Goal: Complete application form: Complete application form

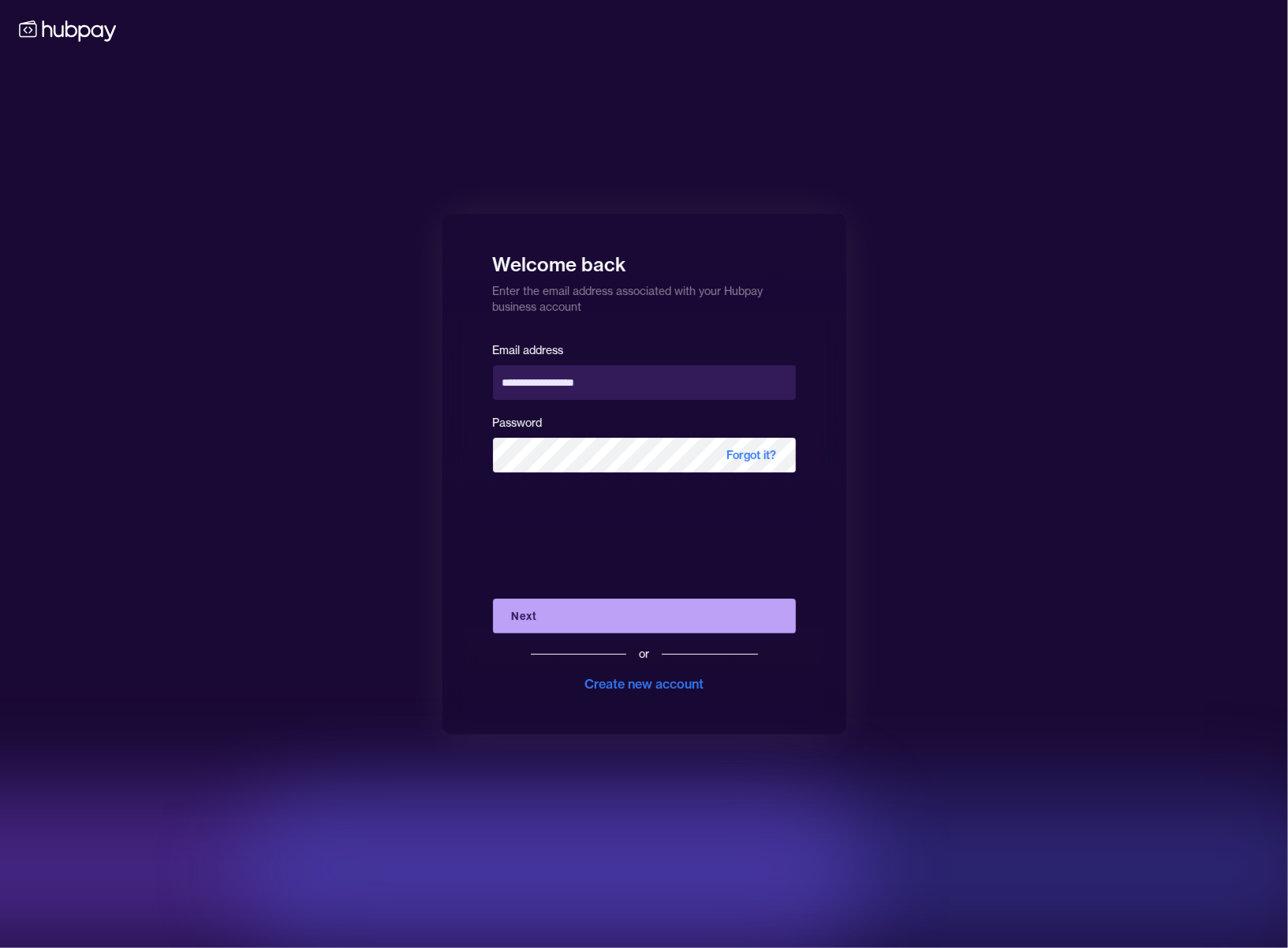
click at [623, 609] on button "Next" at bounding box center [644, 616] width 303 height 34
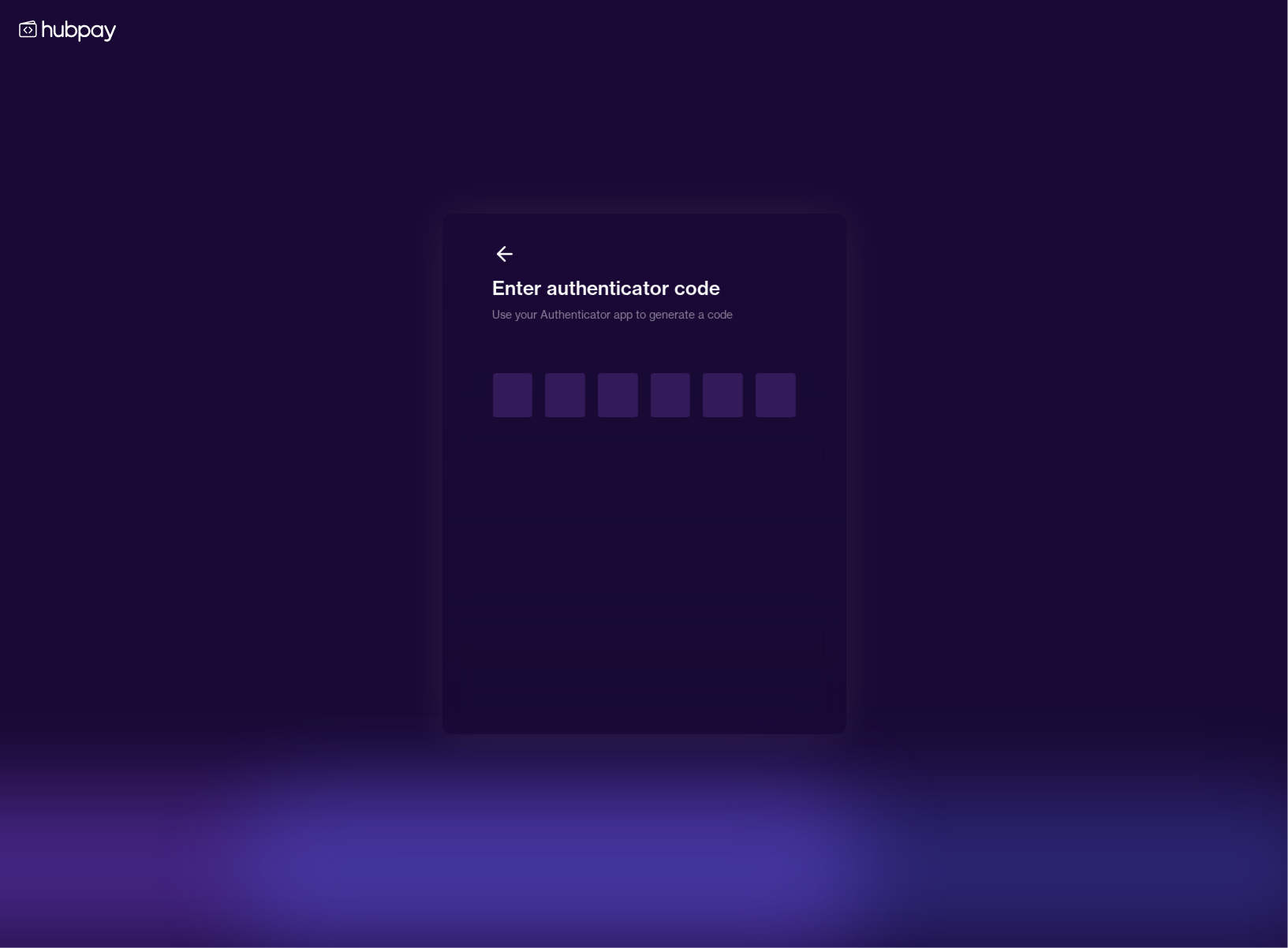
type input "*"
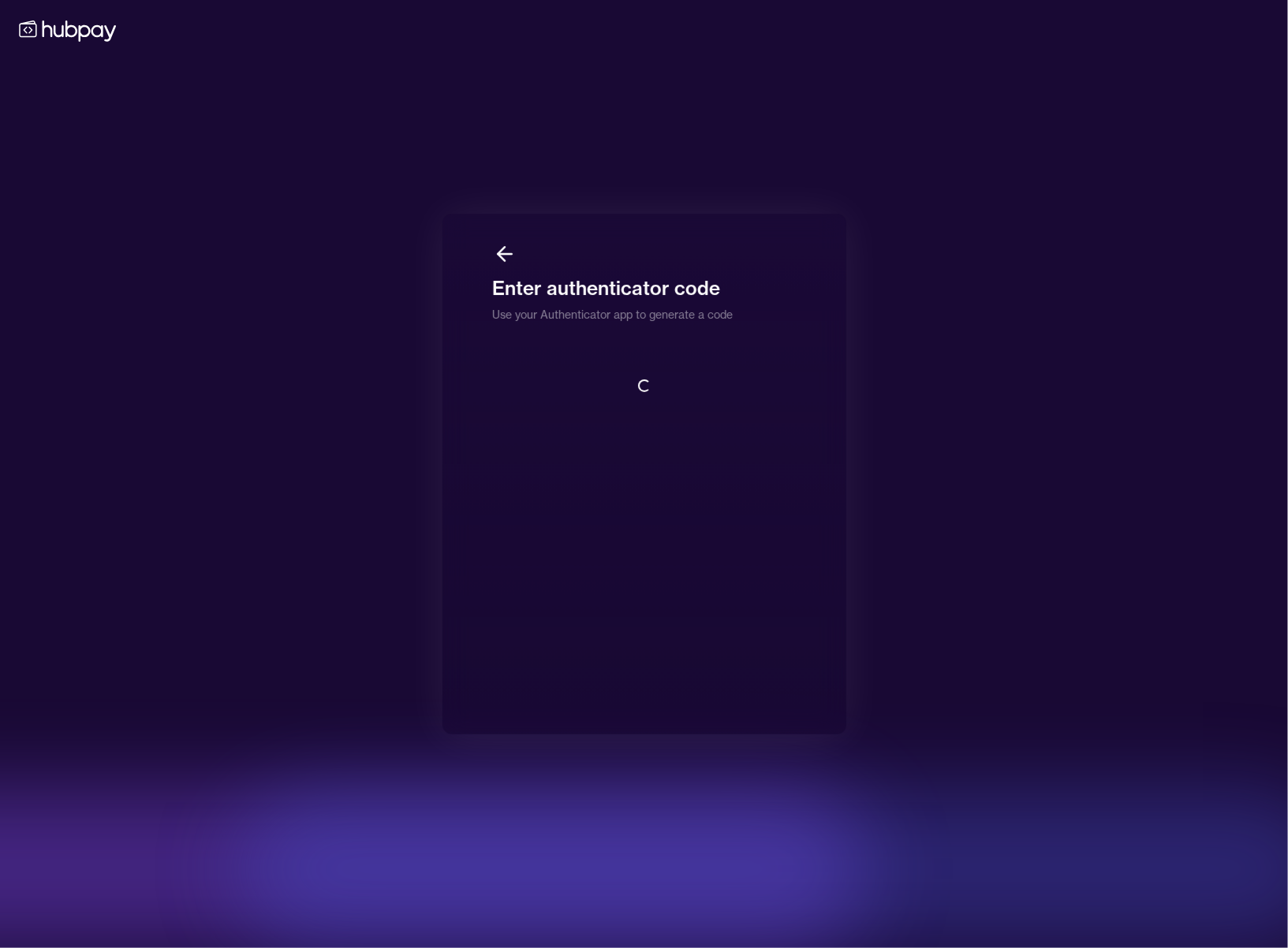
scroll to position [2, 0]
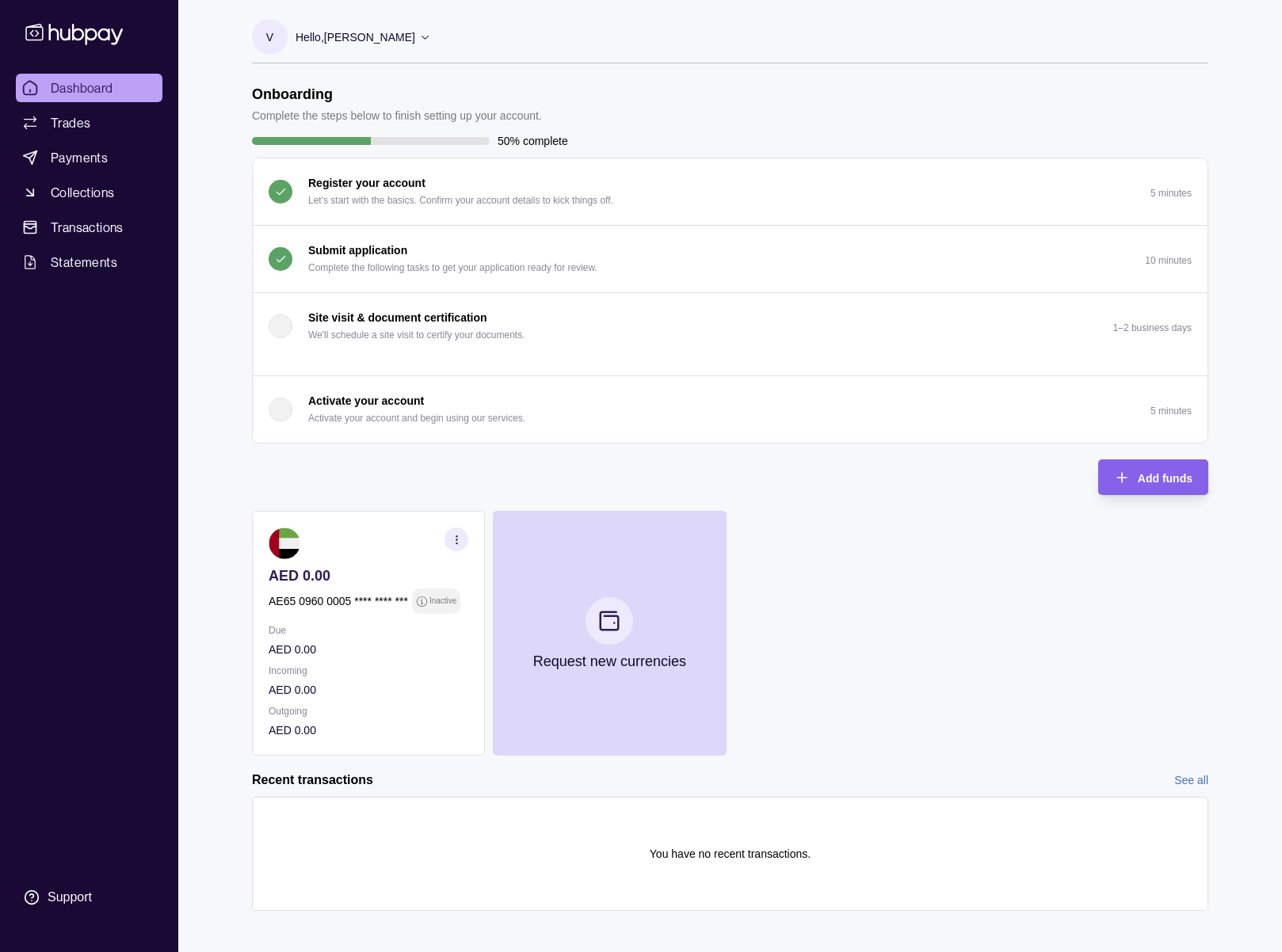
click at [506, 264] on p "Complete the following tasks to get your application ready for review." at bounding box center [453, 267] width 289 height 18
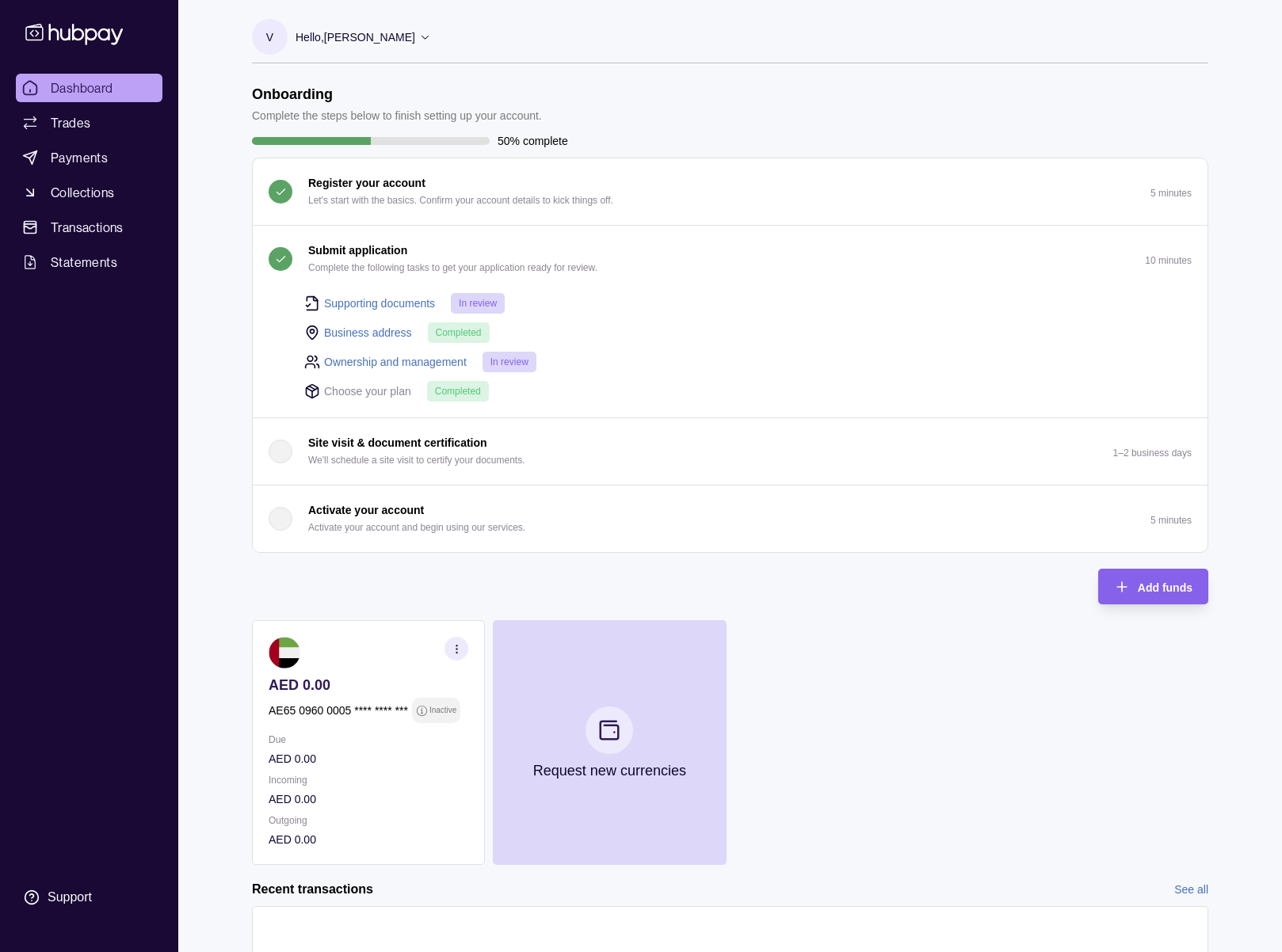
click at [519, 270] on p "Complete the following tasks to get your application ready for review." at bounding box center [453, 267] width 289 height 18
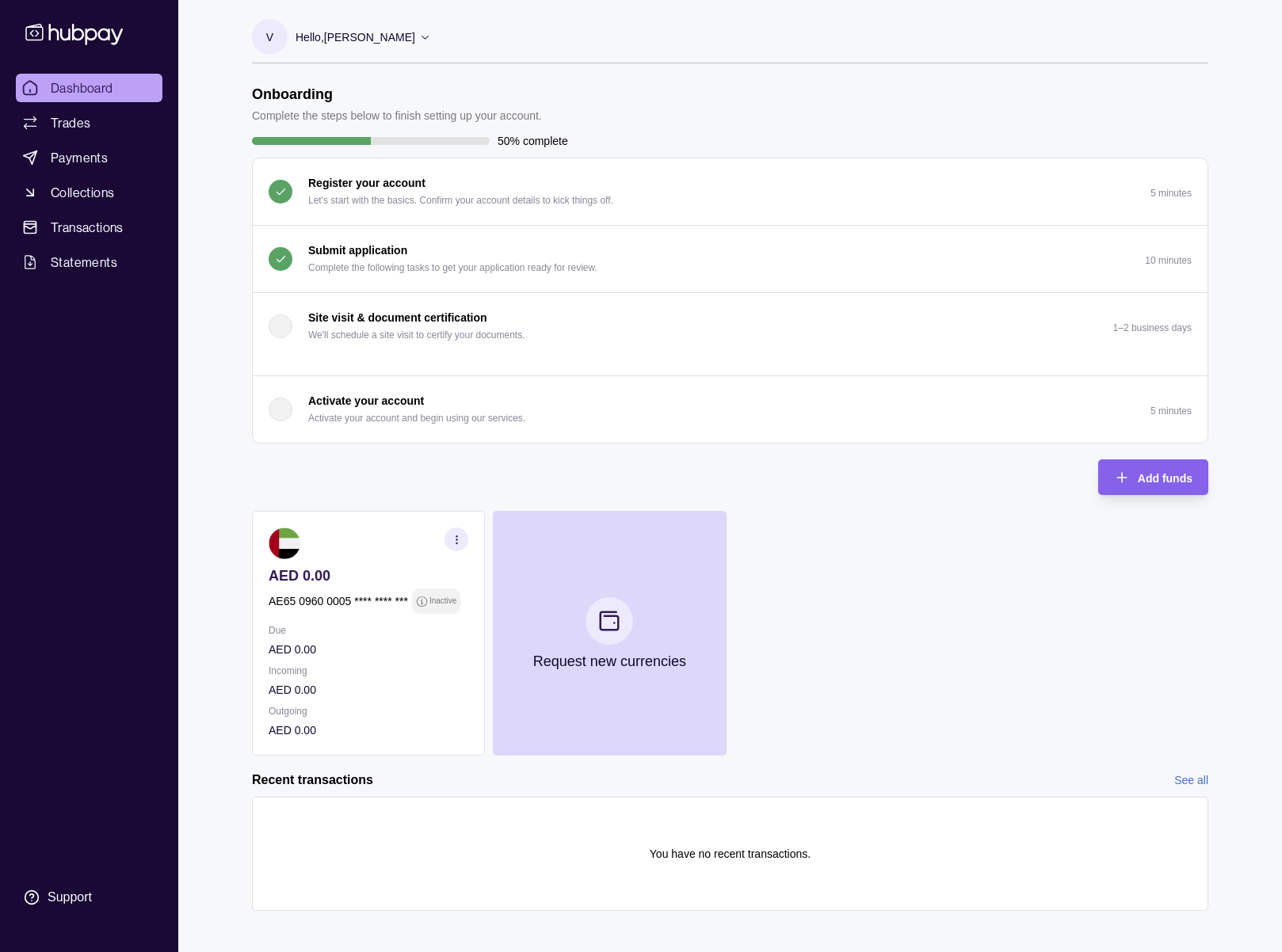
click at [356, 247] on p "Submit application" at bounding box center [358, 250] width 99 height 18
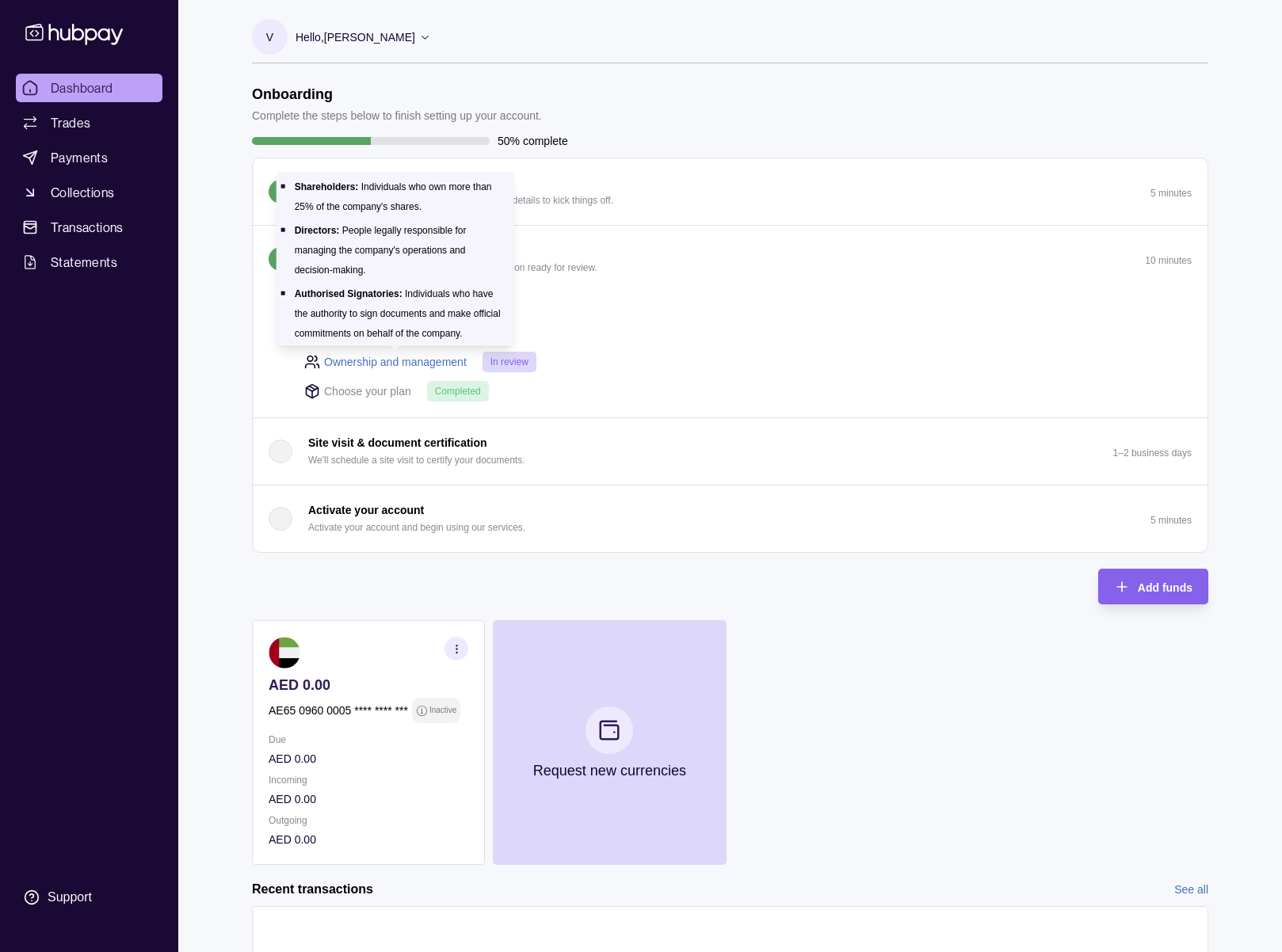
click at [353, 360] on link "Ownership and management" at bounding box center [396, 361] width 143 height 18
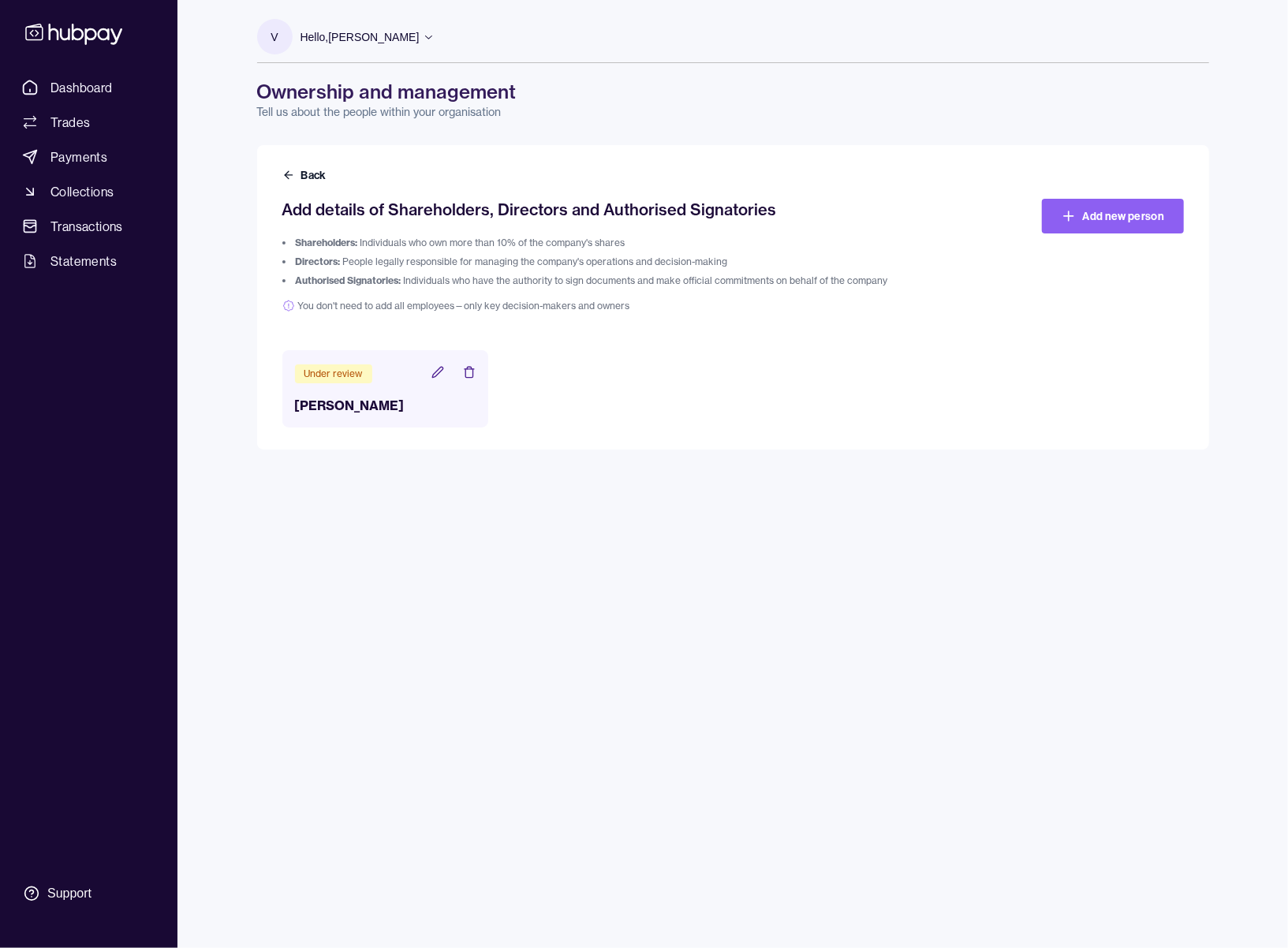
click at [434, 378] on icon at bounding box center [437, 372] width 13 height 13
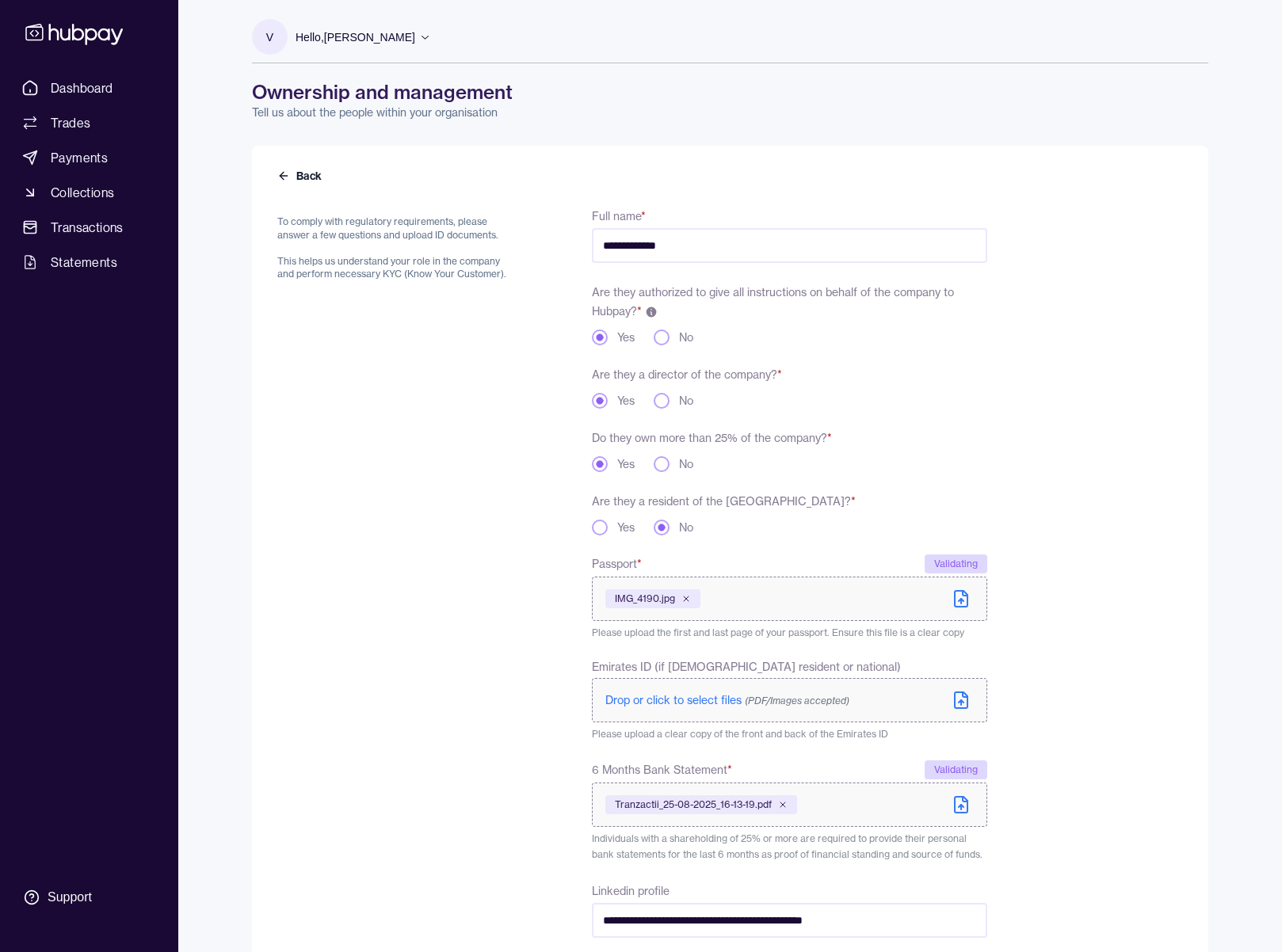
click at [312, 44] on p "Hello, [PERSON_NAME]" at bounding box center [356, 37] width 119 height 18
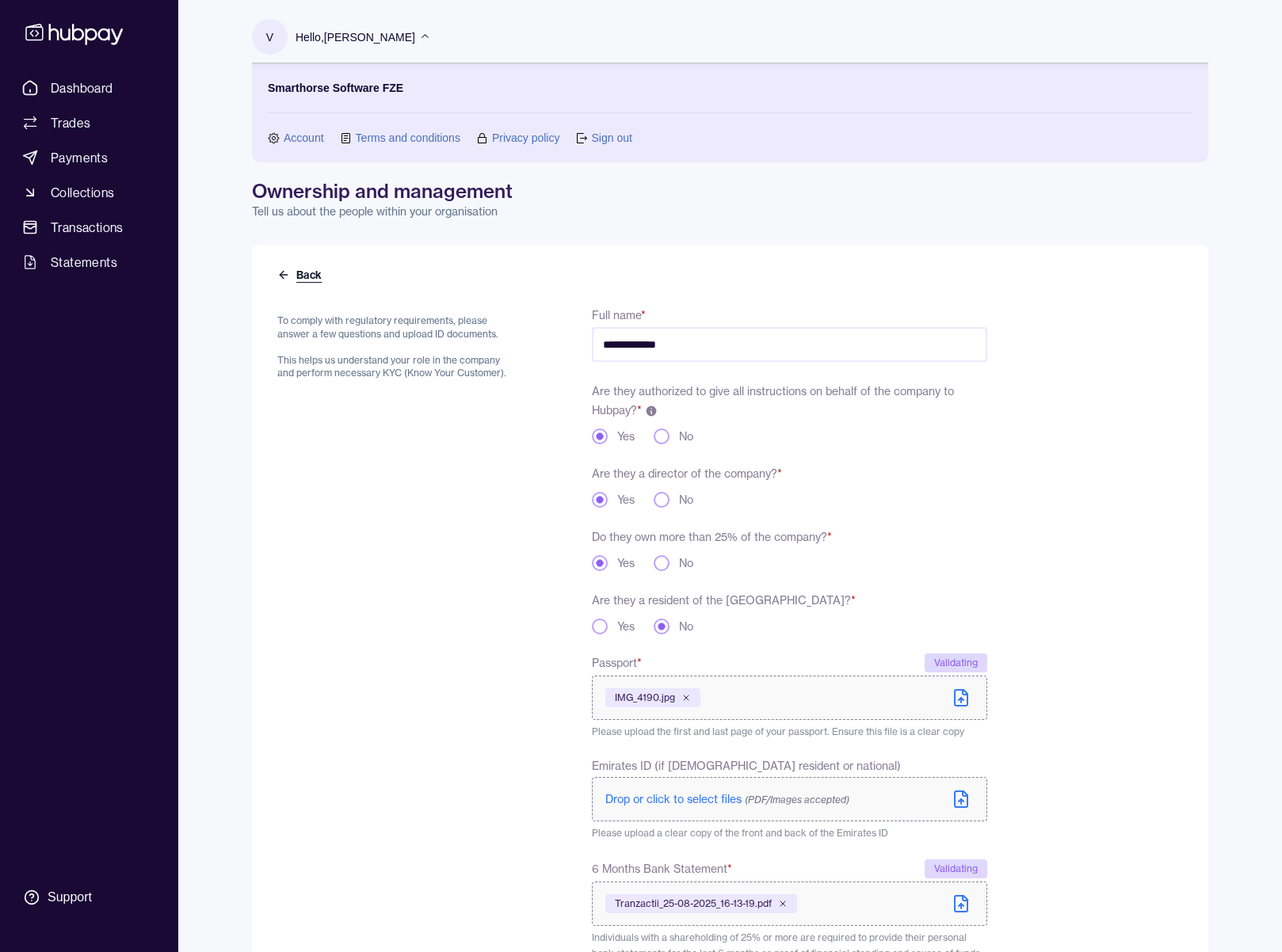
click at [301, 273] on button "Back" at bounding box center [301, 275] width 48 height 16
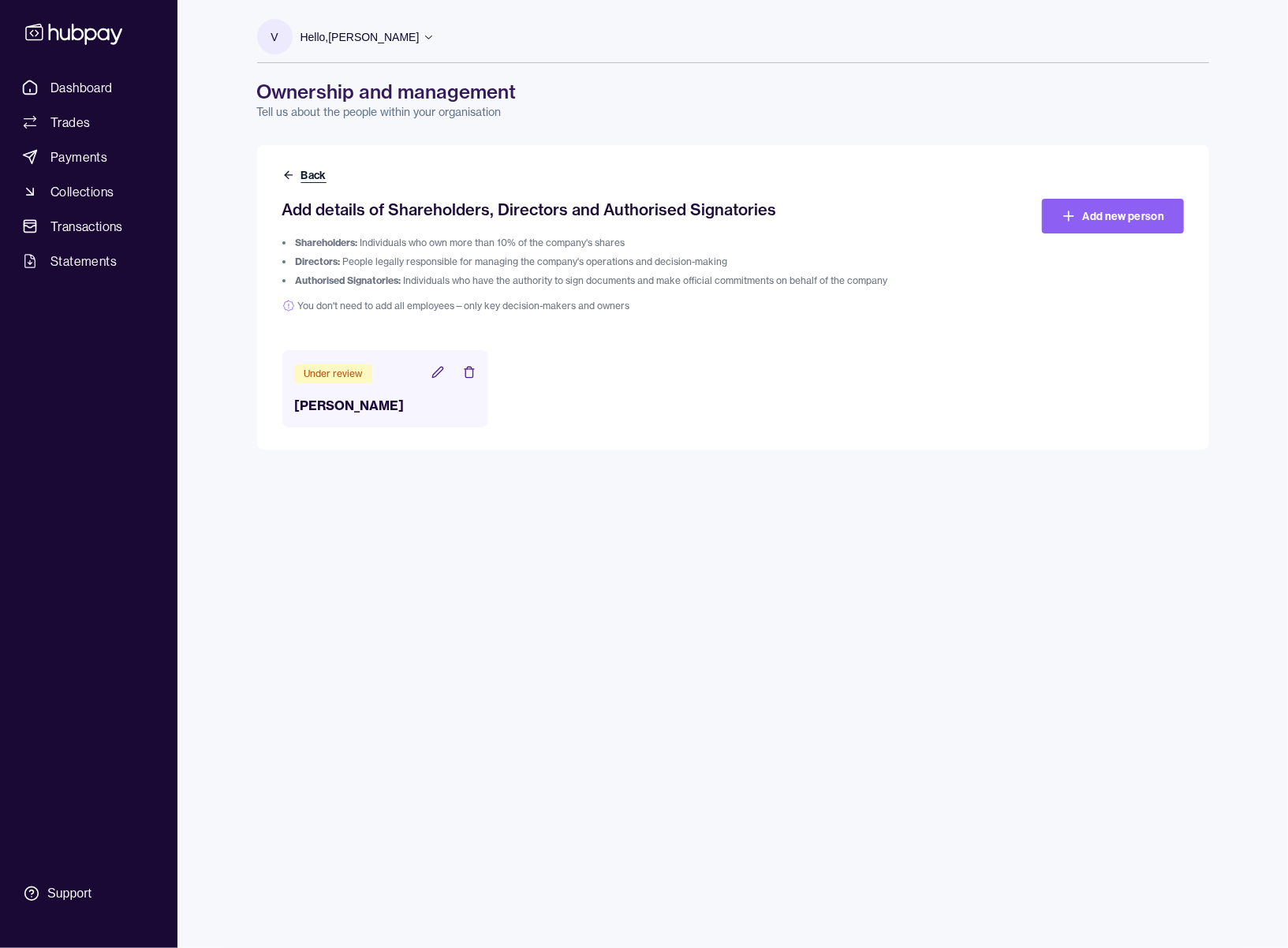
click at [305, 176] on button "Back" at bounding box center [306, 175] width 48 height 16
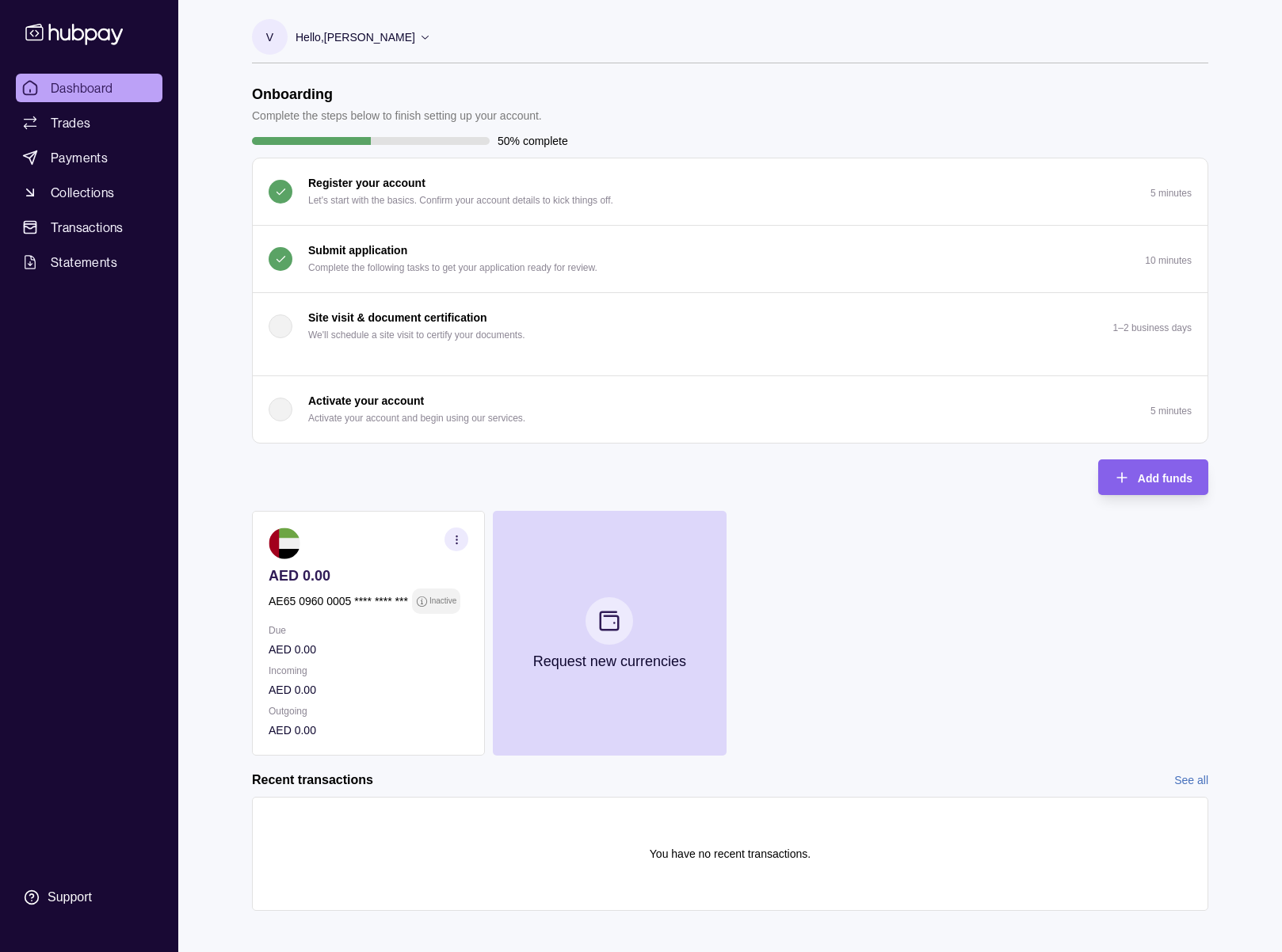
click at [385, 259] on p "Complete the following tasks to get your application ready for review." at bounding box center [453, 267] width 289 height 18
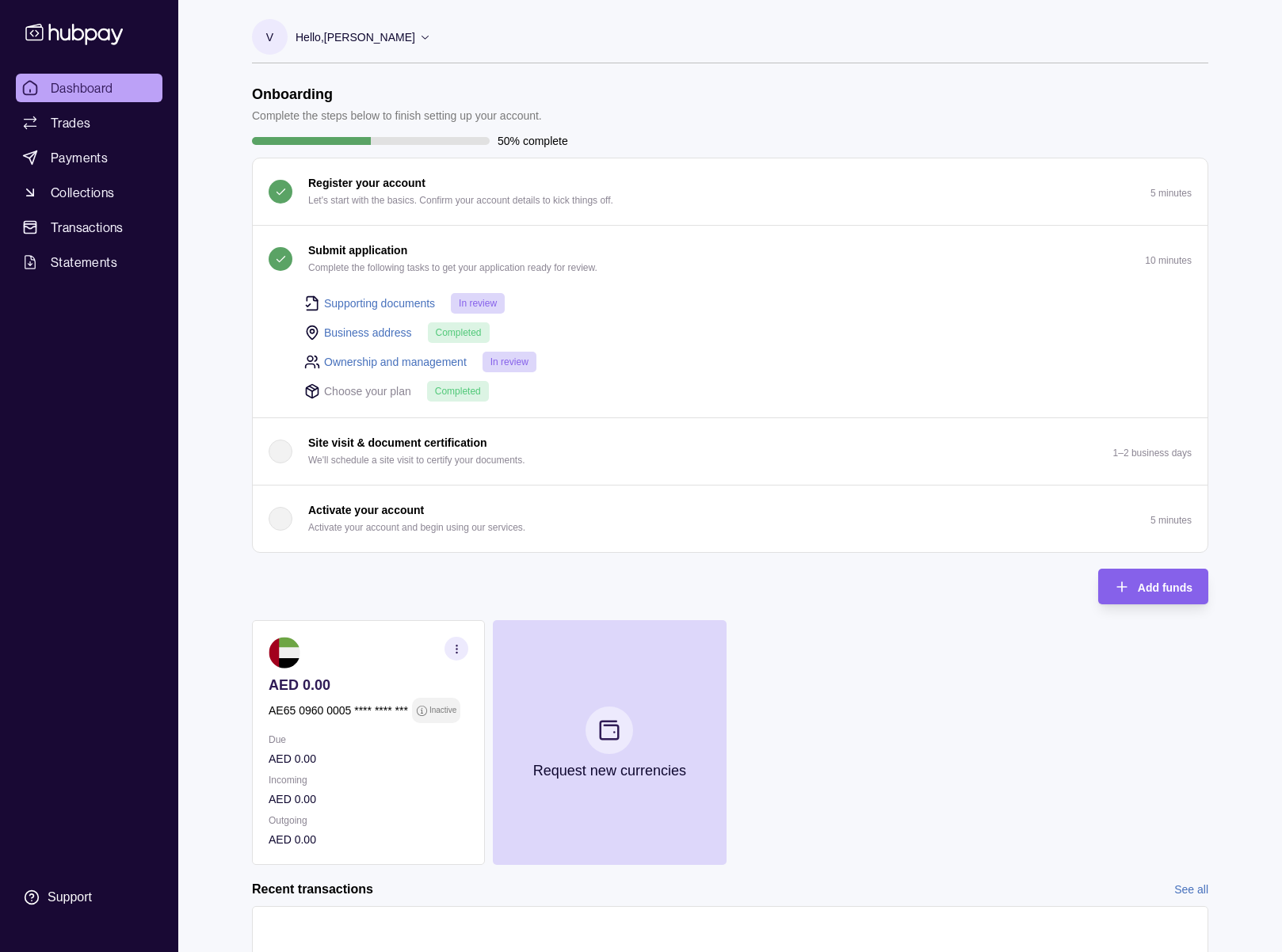
click at [377, 306] on link "Supporting documents" at bounding box center [380, 303] width 111 height 18
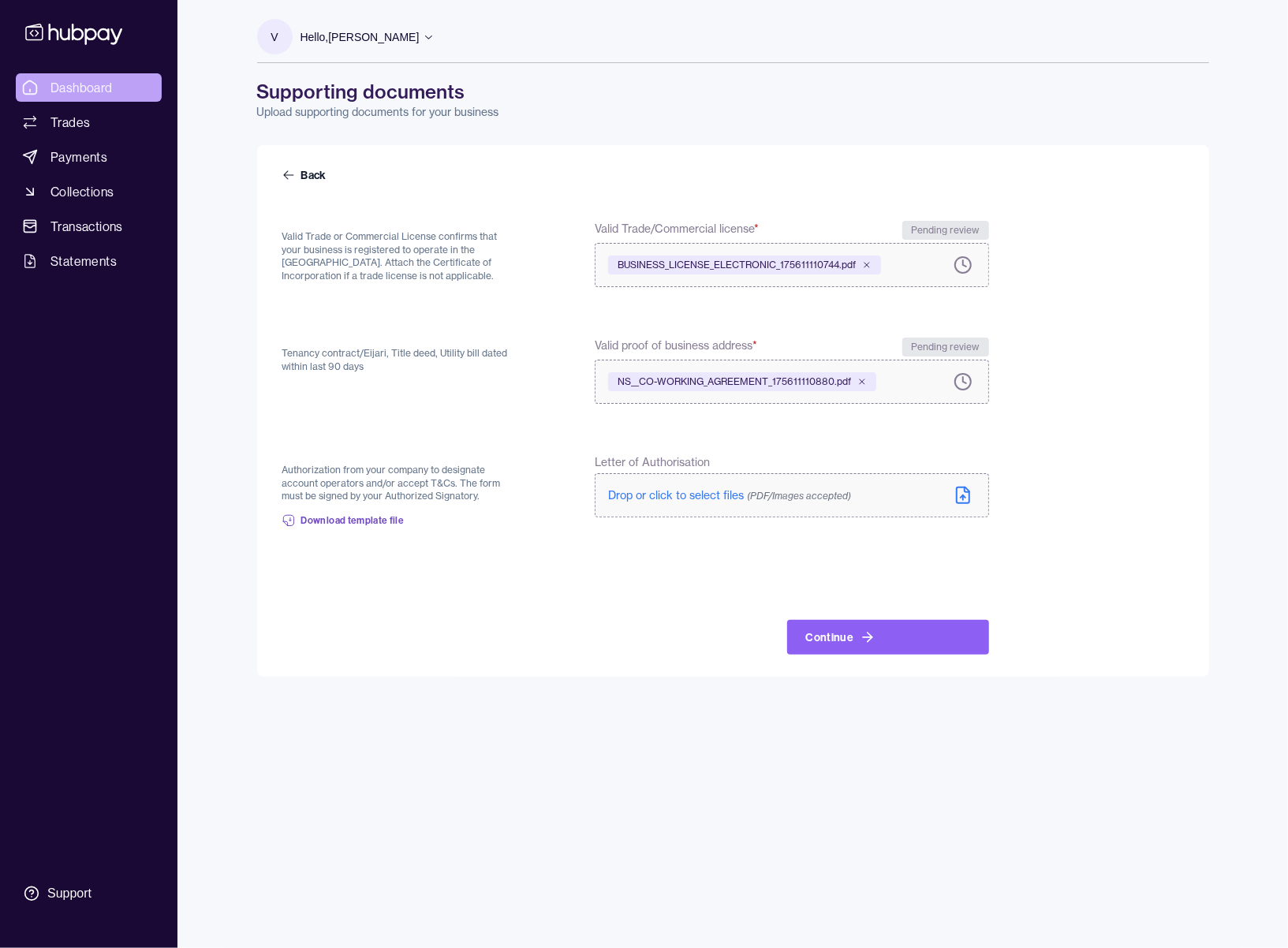
click at [82, 88] on span "Dashboard" at bounding box center [81, 87] width 62 height 19
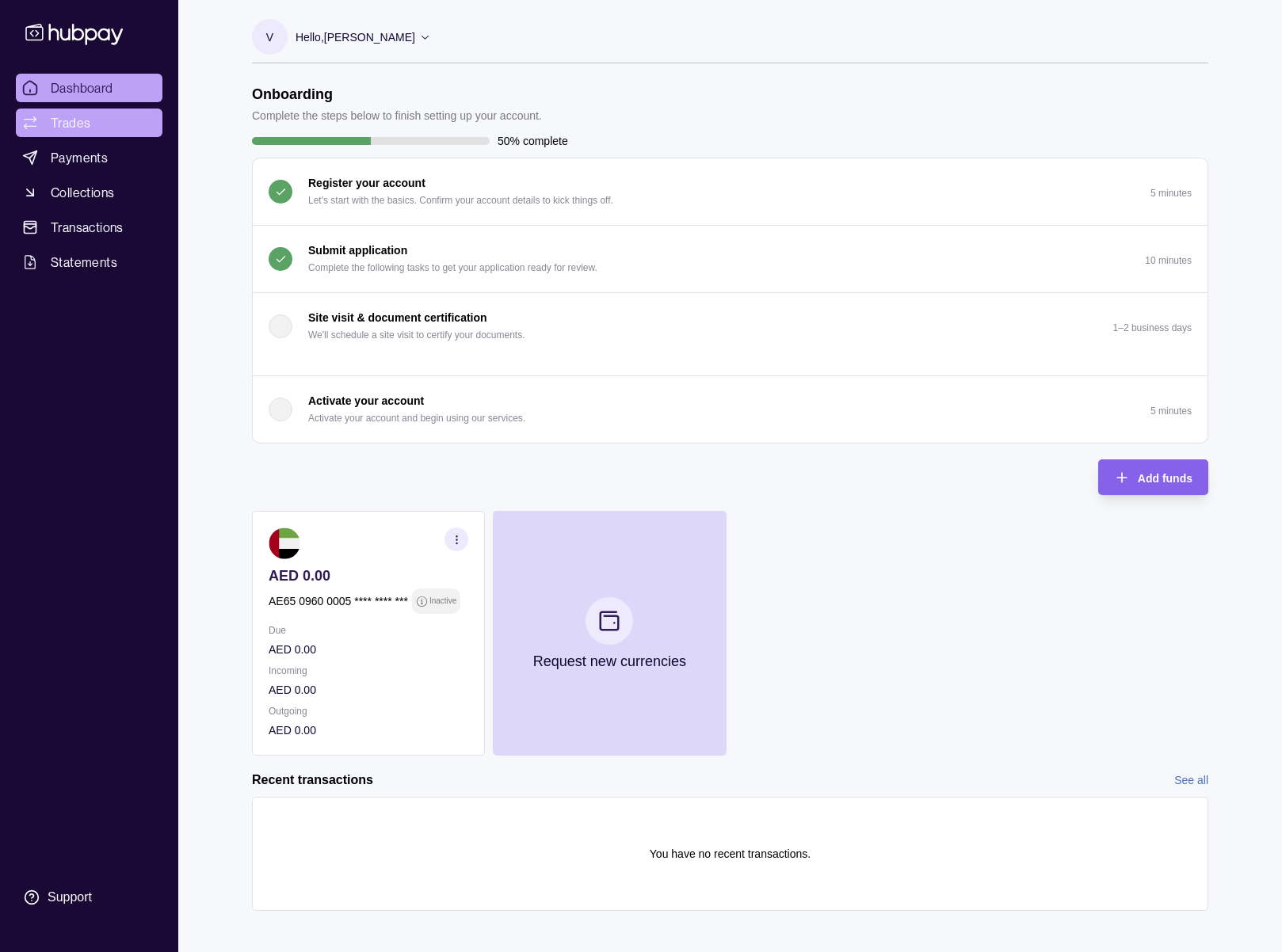
click at [114, 108] on link "Trades" at bounding box center [89, 123] width 146 height 29
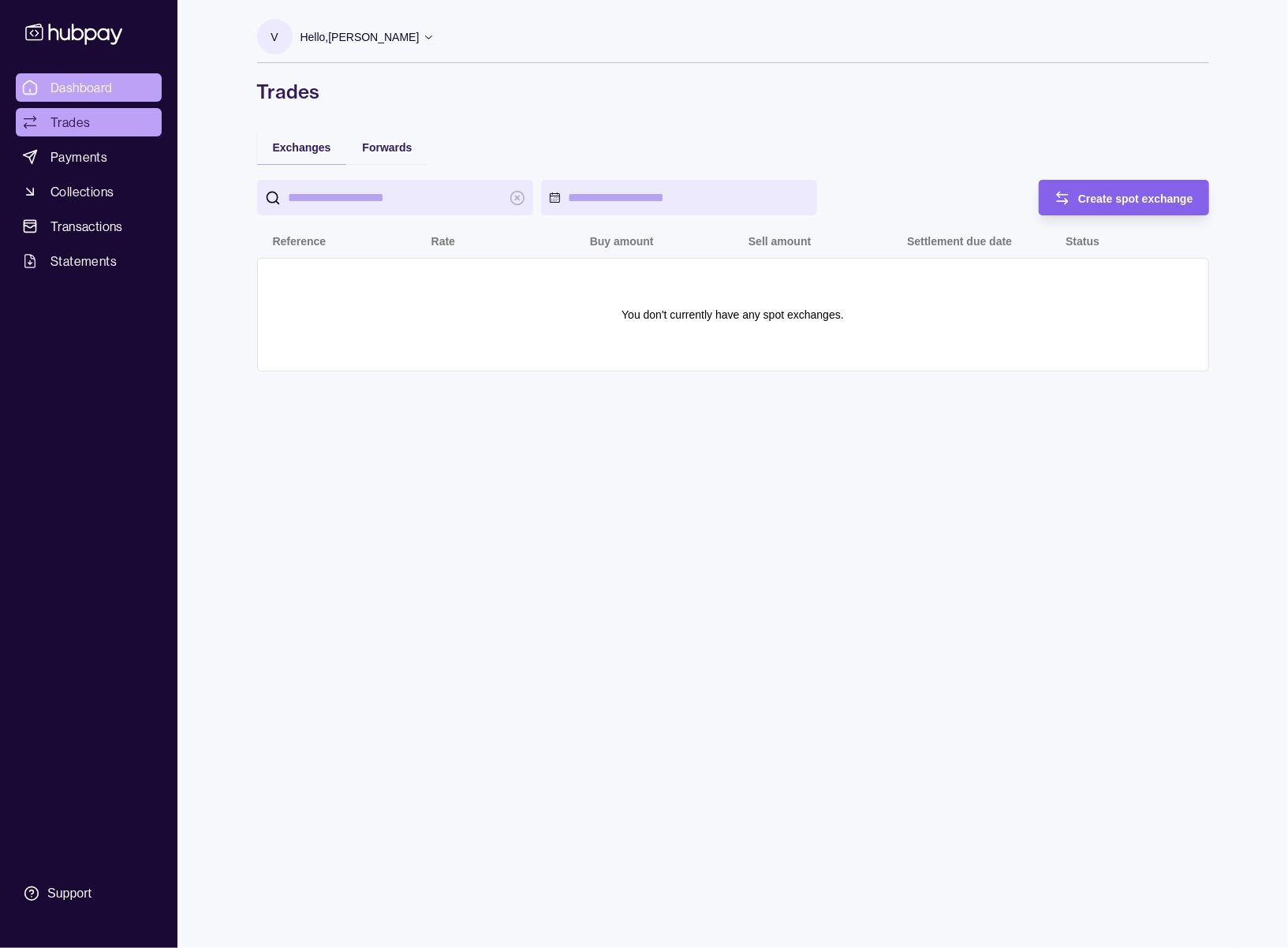
click at [113, 86] on link "Dashboard" at bounding box center [89, 88] width 146 height 28
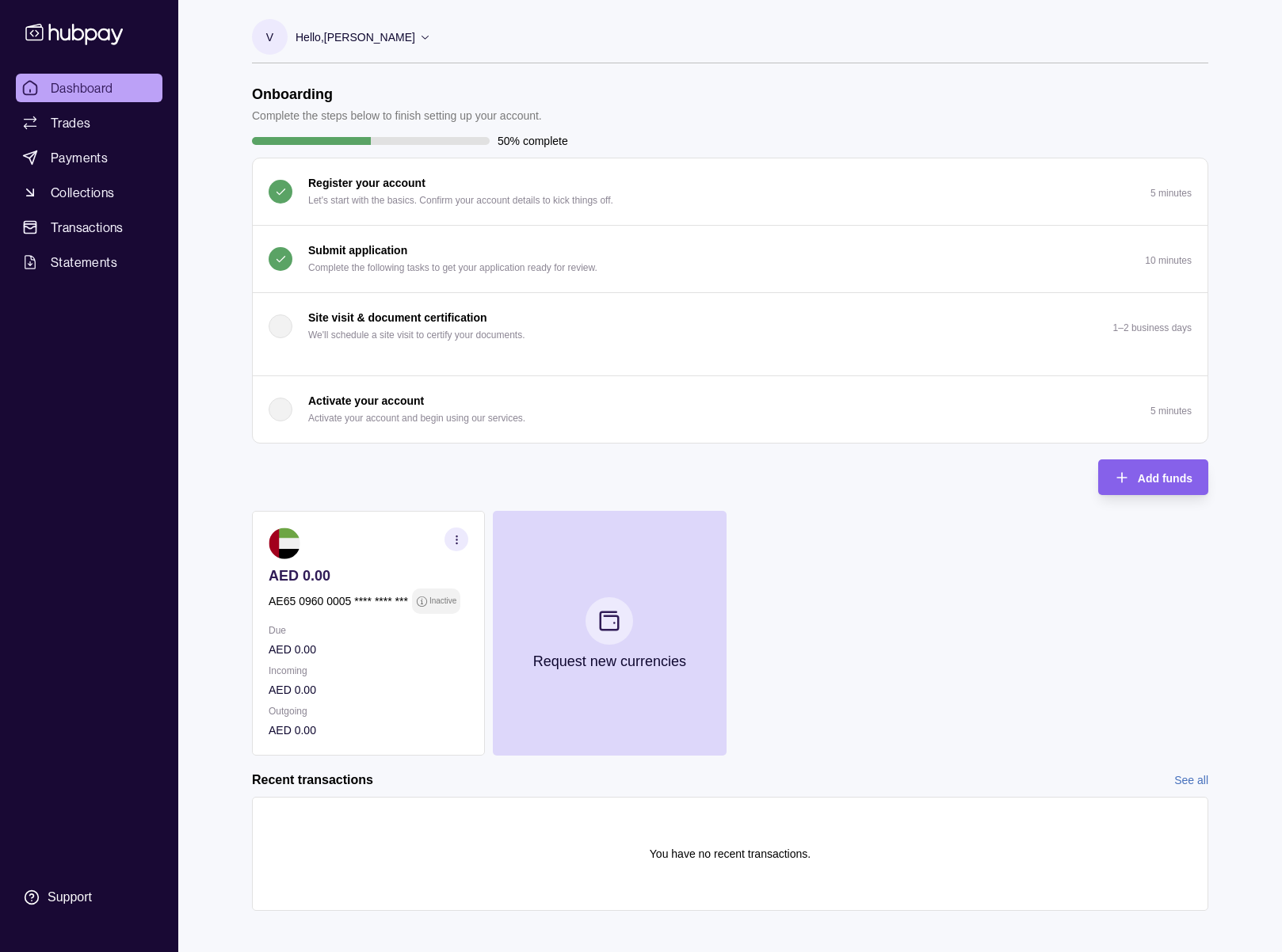
click at [412, 246] on div "Submit application Complete the following tasks to get your application ready f…" at bounding box center [453, 259] width 289 height 34
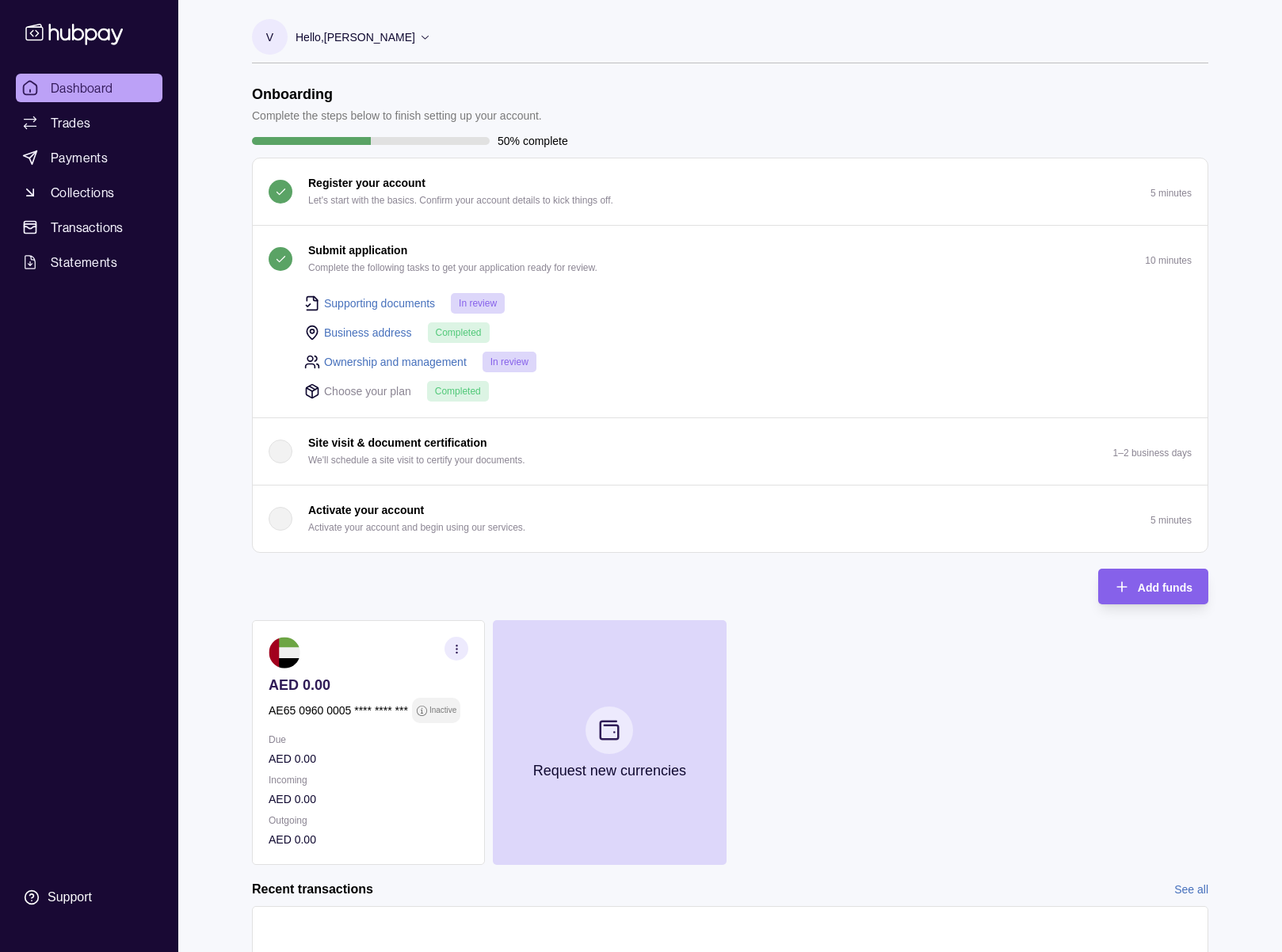
click at [412, 246] on div "Submit application Complete the following tasks to get your application ready f…" at bounding box center [453, 259] width 289 height 34
